Goal: Information Seeking & Learning: Learn about a topic

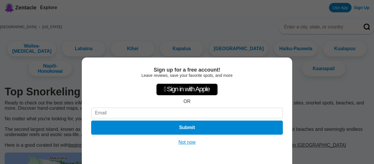
click at [183, 142] on button "Not now" at bounding box center [187, 142] width 21 height 6
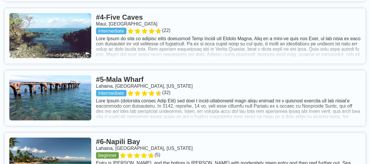
scroll to position [594, 0]
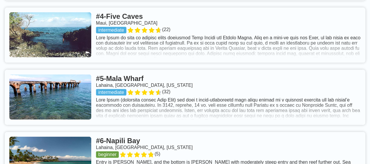
click at [218, 63] on link at bounding box center [185, 35] width 361 height 55
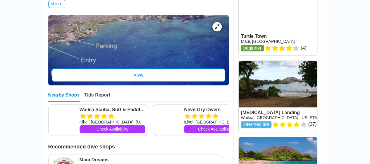
scroll to position [375, 0]
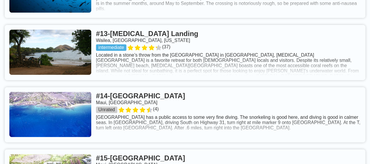
scroll to position [1206, 0]
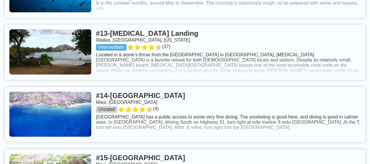
click at [218, 80] on link at bounding box center [185, 52] width 361 height 55
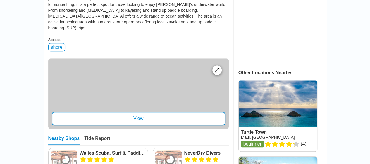
scroll to position [218, 0]
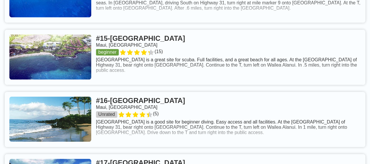
scroll to position [1338, 0]
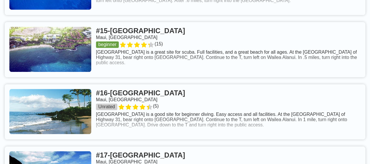
click at [193, 77] on link at bounding box center [185, 49] width 361 height 55
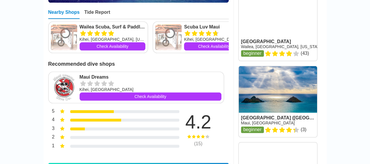
scroll to position [310, 0]
